Goal: Find specific page/section: Find specific page/section

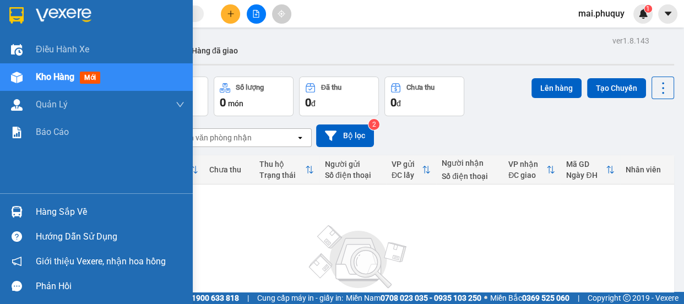
click at [11, 8] on img at bounding box center [16, 15] width 14 height 17
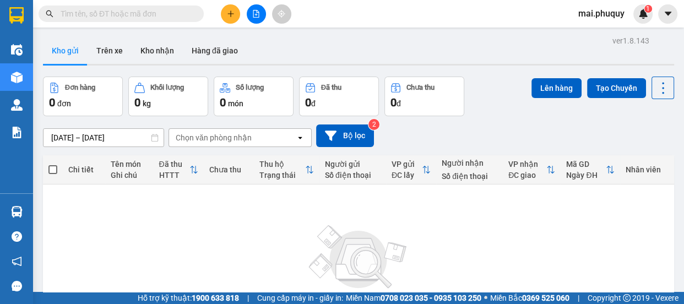
scroll to position [110, 0]
